Goal: Information Seeking & Learning: Learn about a topic

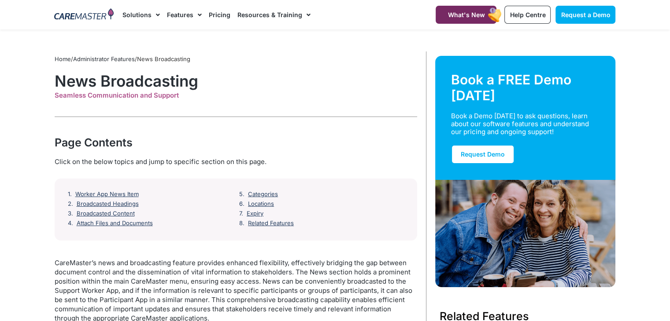
click at [63, 58] on link "Home" at bounding box center [63, 58] width 16 height 7
